Goal: Find specific page/section: Find specific page/section

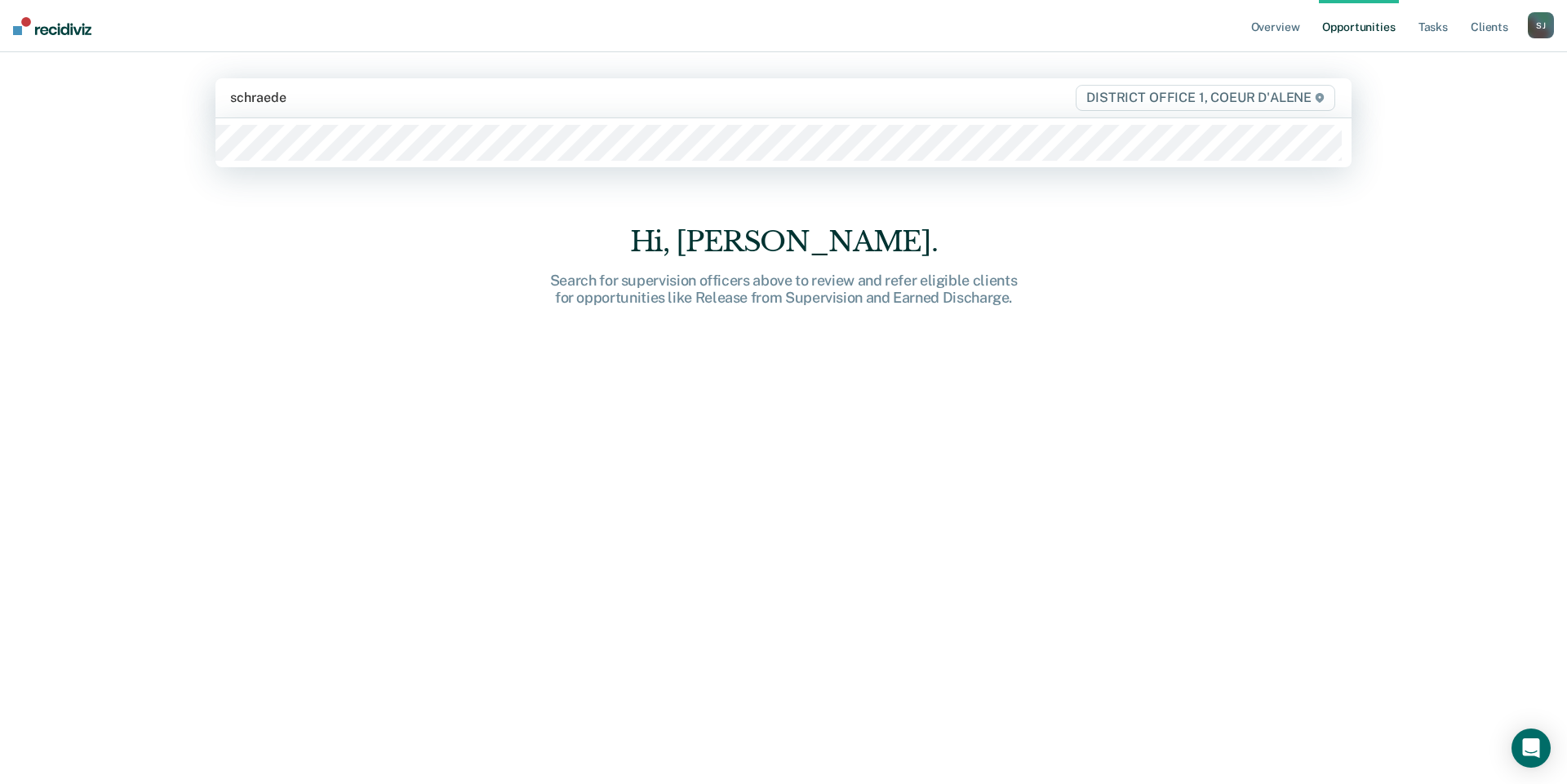
type input "[PERSON_NAME]"
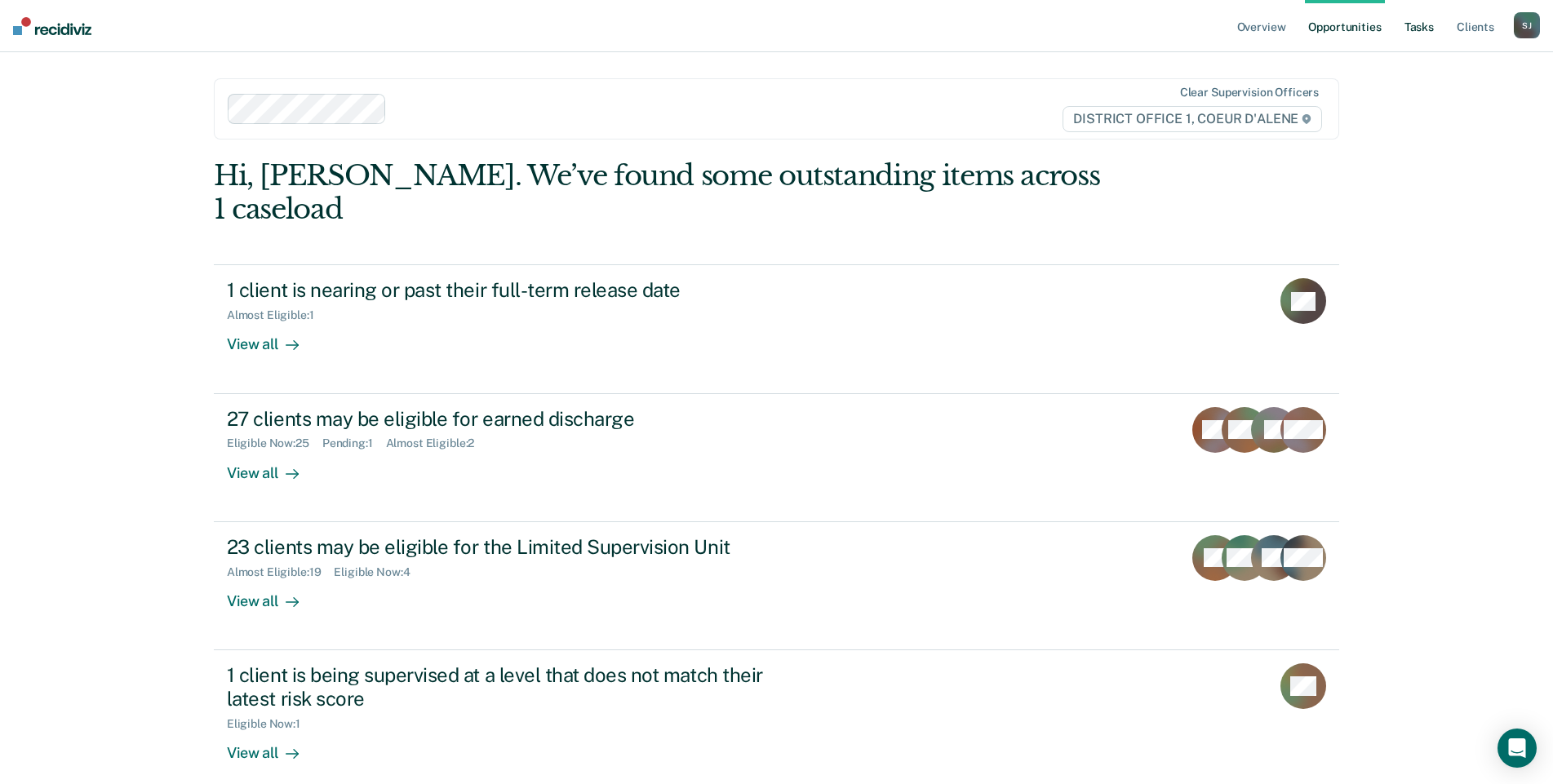
click at [1401, 32] on link "Tasks" at bounding box center [1418, 26] width 36 height 53
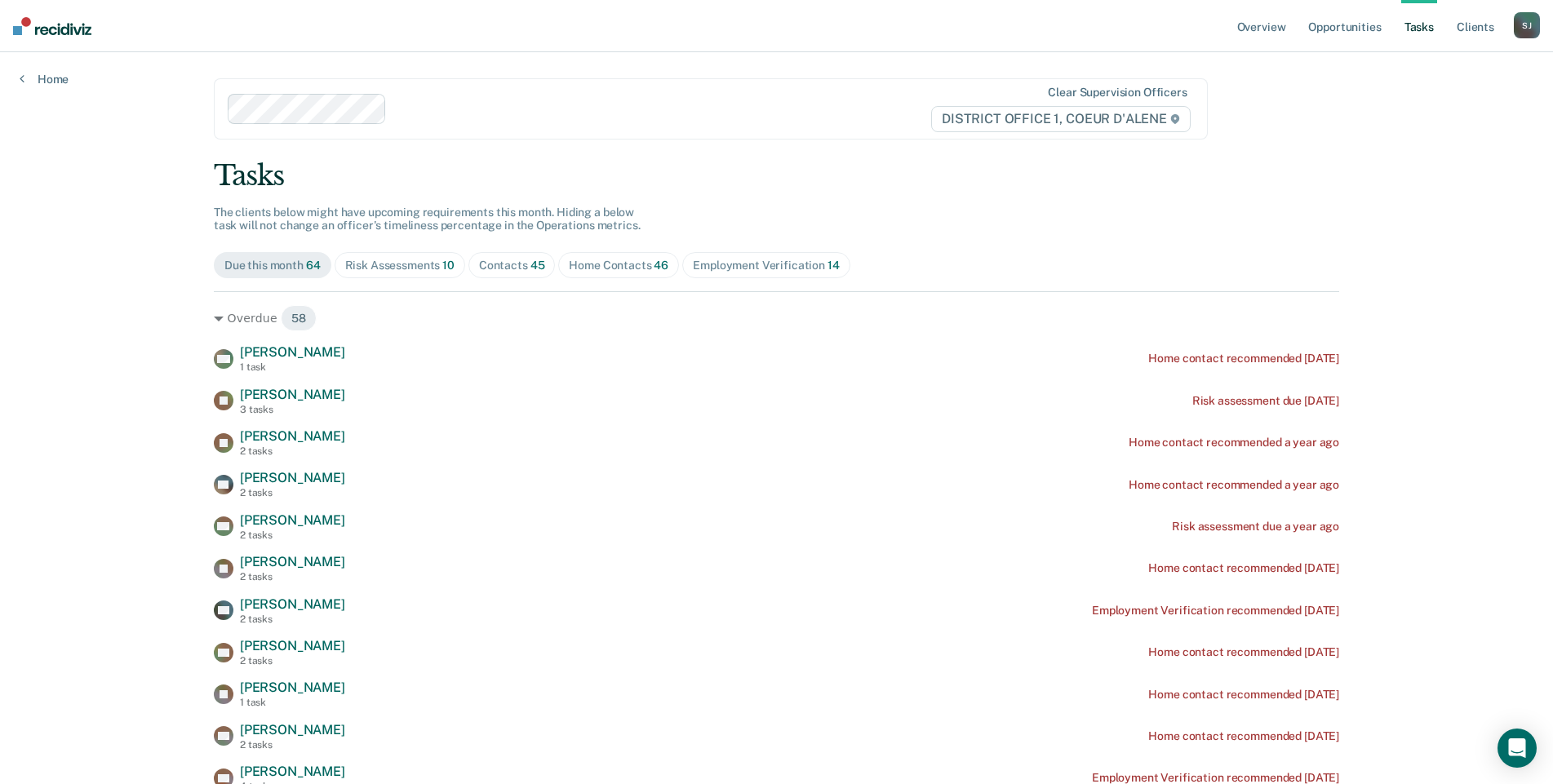
click at [455, 272] on div "Risk Assessments 10" at bounding box center [400, 265] width 109 height 14
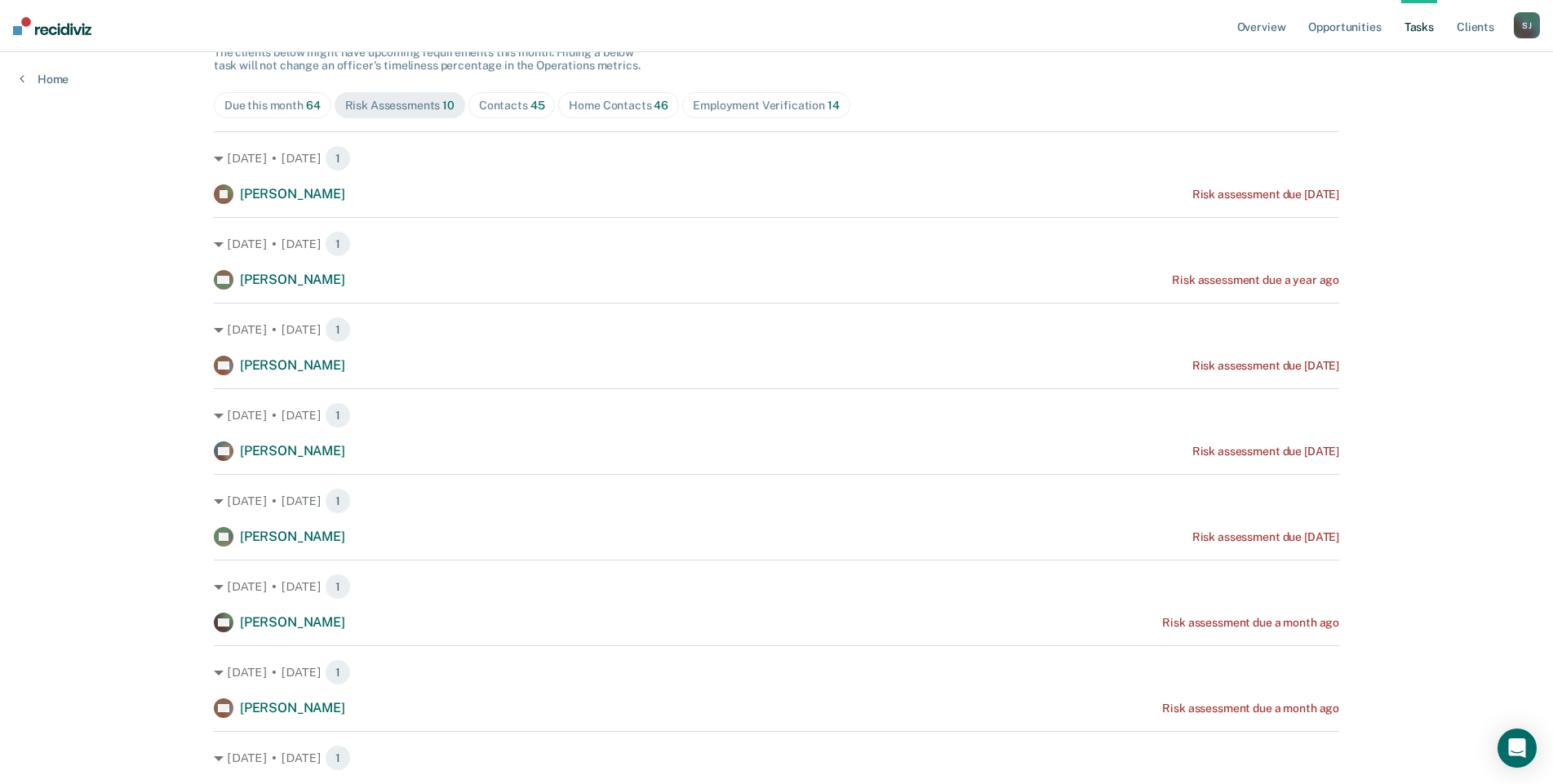
scroll to position [566, 0]
